Goal: Check status: Check status

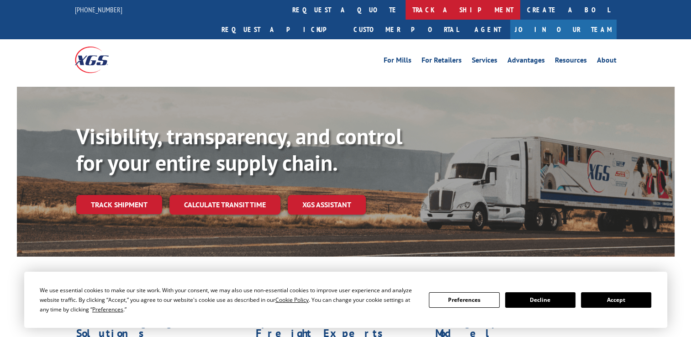
click at [406, 11] on link "track a shipment" at bounding box center [463, 10] width 115 height 20
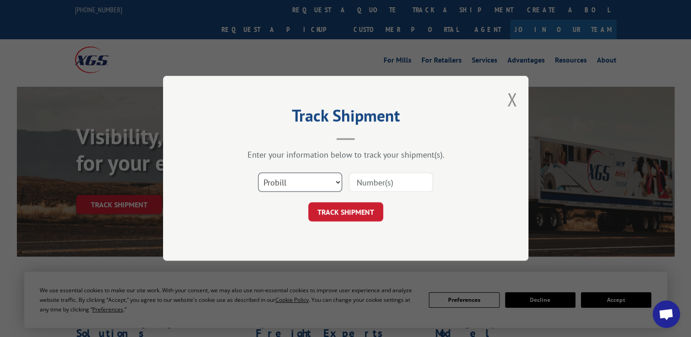
drag, startPoint x: 313, startPoint y: 183, endPoint x: 311, endPoint y: 191, distance: 9.0
click at [313, 183] on select "Select category... Probill BOL PO" at bounding box center [300, 182] width 84 height 19
select select "po"
click at [258, 173] on select "Select category... Probill BOL PO" at bounding box center [300, 182] width 84 height 19
drag, startPoint x: 382, startPoint y: 173, endPoint x: 379, endPoint y: 176, distance: 4.9
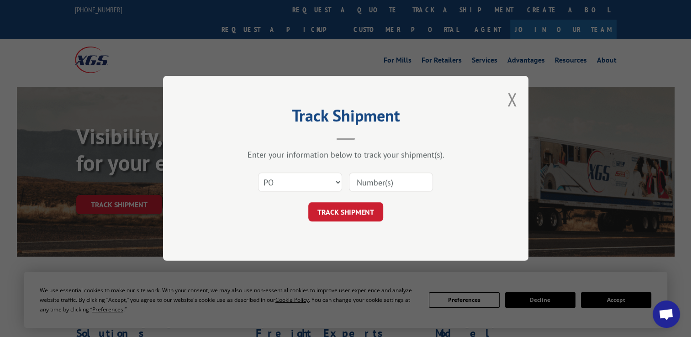
click at [381, 174] on input at bounding box center [391, 182] width 84 height 19
paste input "15501793"
type input "15501793"
click at [367, 214] on button "TRACK SHIPMENT" at bounding box center [345, 212] width 75 height 19
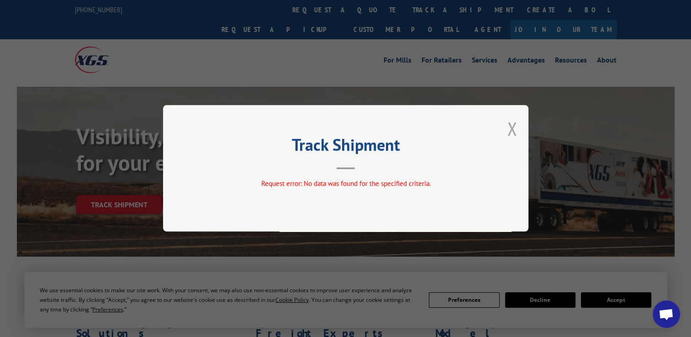
click at [510, 127] on button "Close modal" at bounding box center [512, 129] width 10 height 24
